Goal: Transaction & Acquisition: Purchase product/service

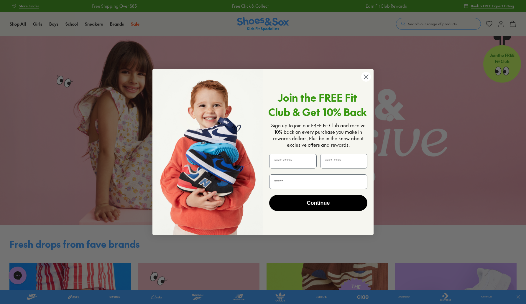
click at [367, 79] on circle "Close dialog" at bounding box center [366, 77] width 10 height 10
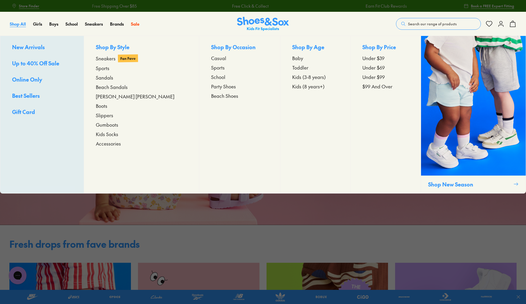
click at [24, 26] on span "Shop All" at bounding box center [18, 24] width 16 height 6
